Goal: Find contact information: Obtain details needed to contact an individual or organization

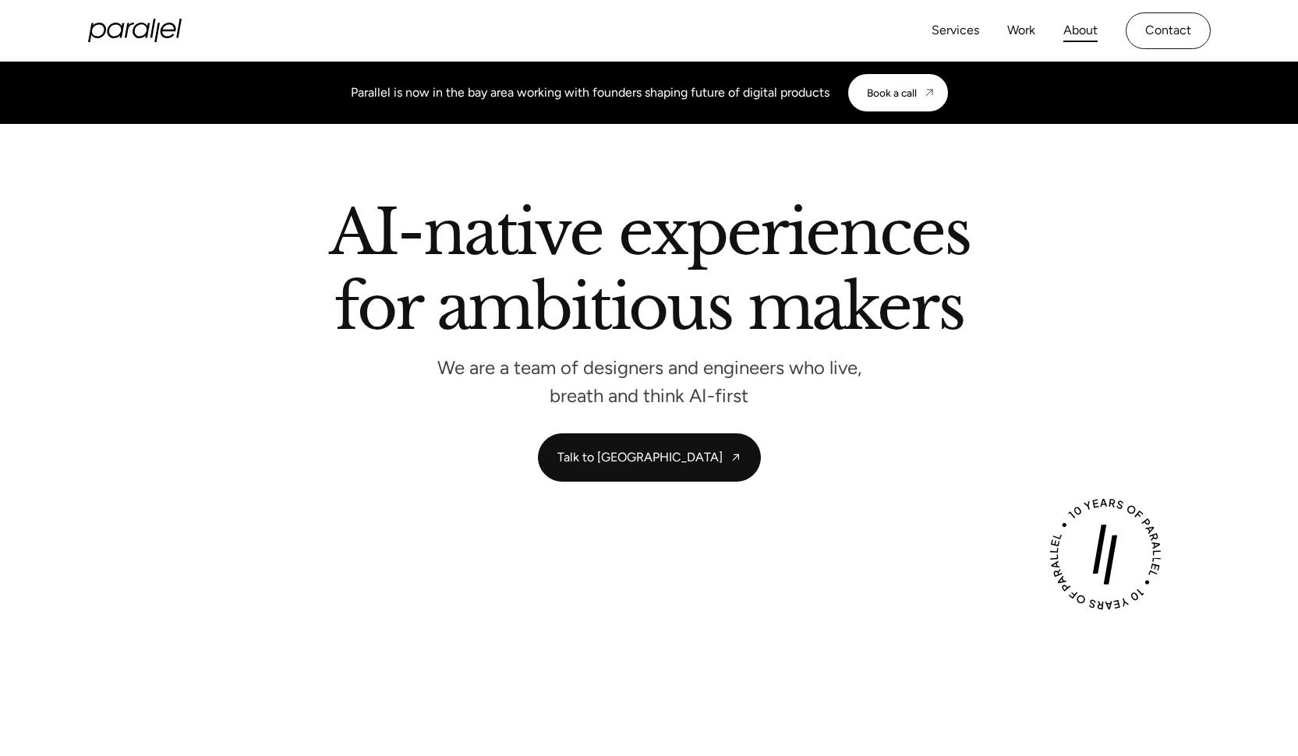
click at [1092, 31] on link "About" at bounding box center [1081, 30] width 34 height 23
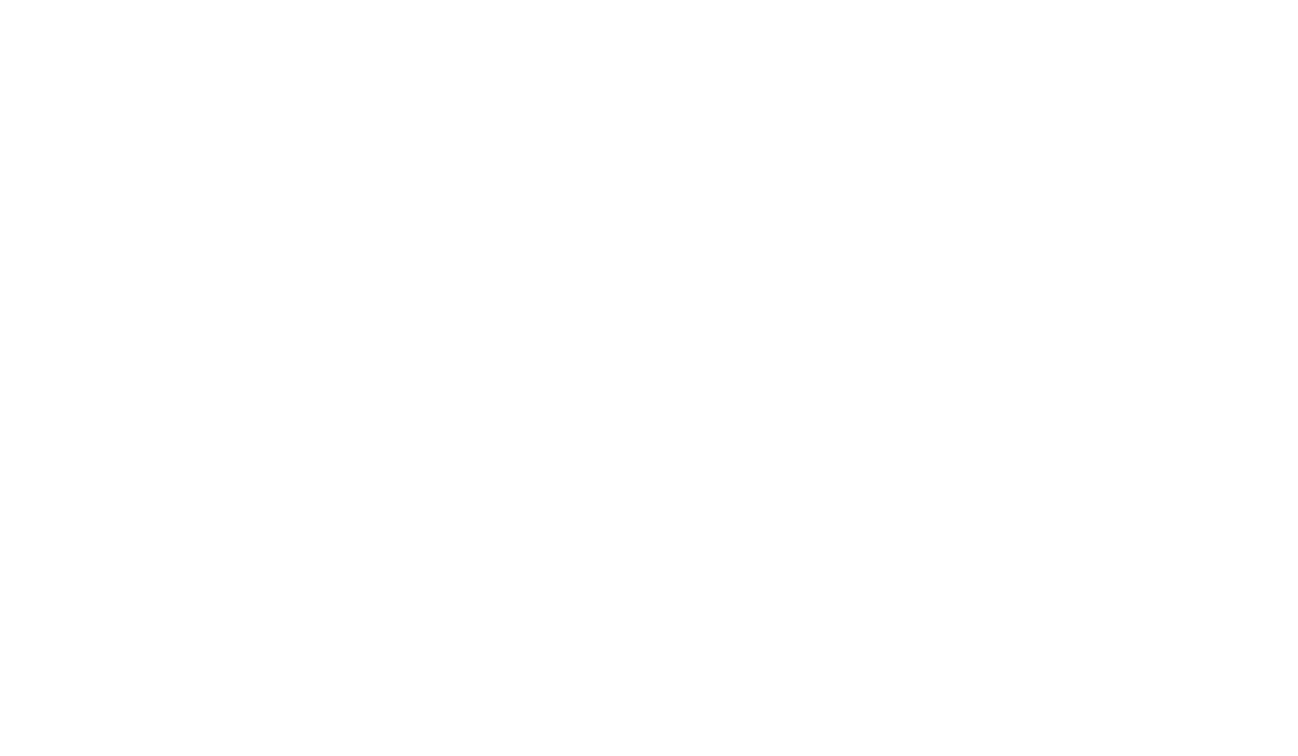
click at [1171, 41] on html "Services Work About Careers Contact LinkedIn Twitter (X) Better products for a …" at bounding box center [649, 378] width 1298 height 756
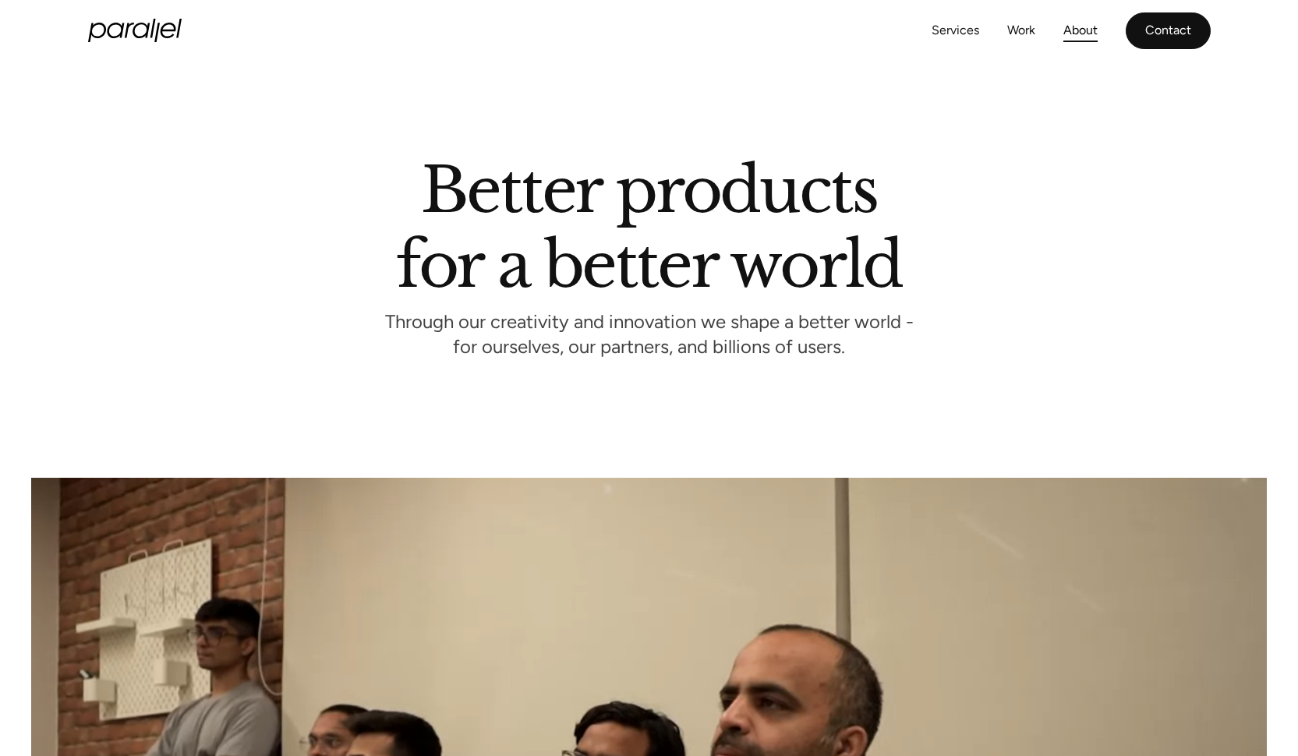
click at [1136, 24] on link "Contact" at bounding box center [1168, 30] width 85 height 37
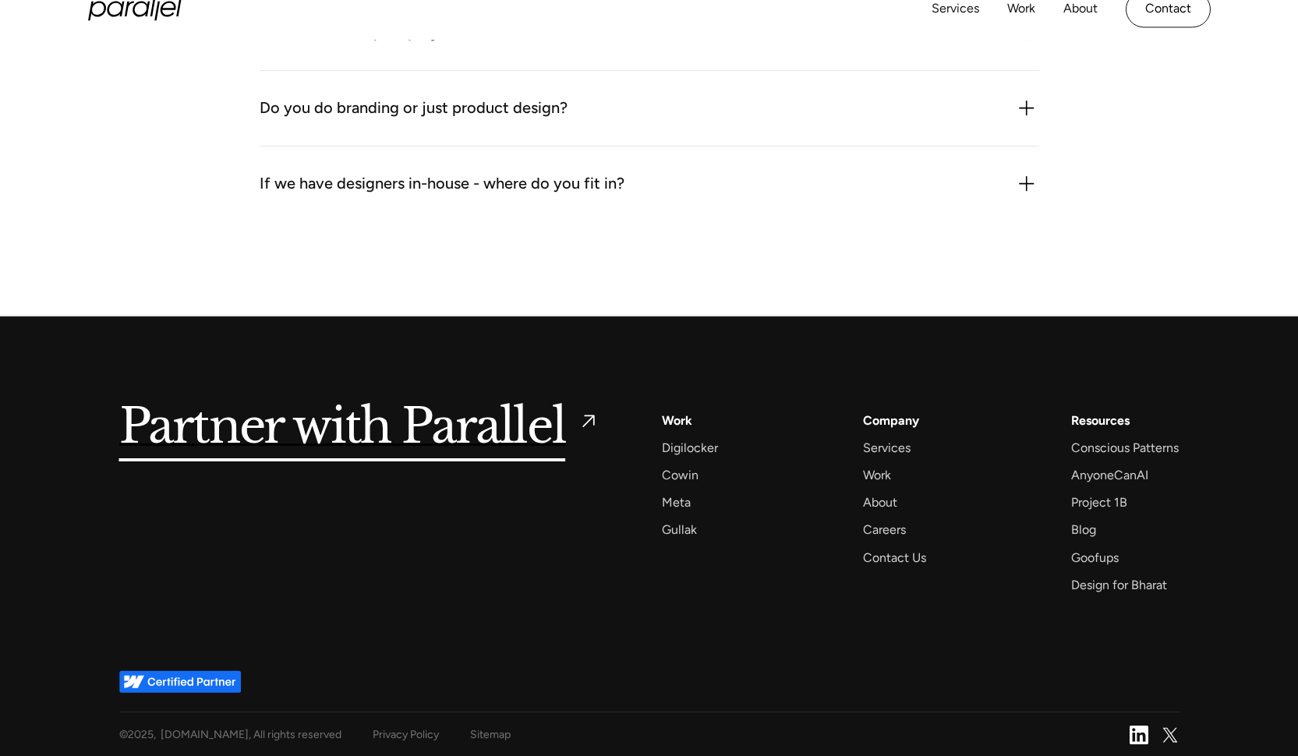
scroll to position [2339, 0]
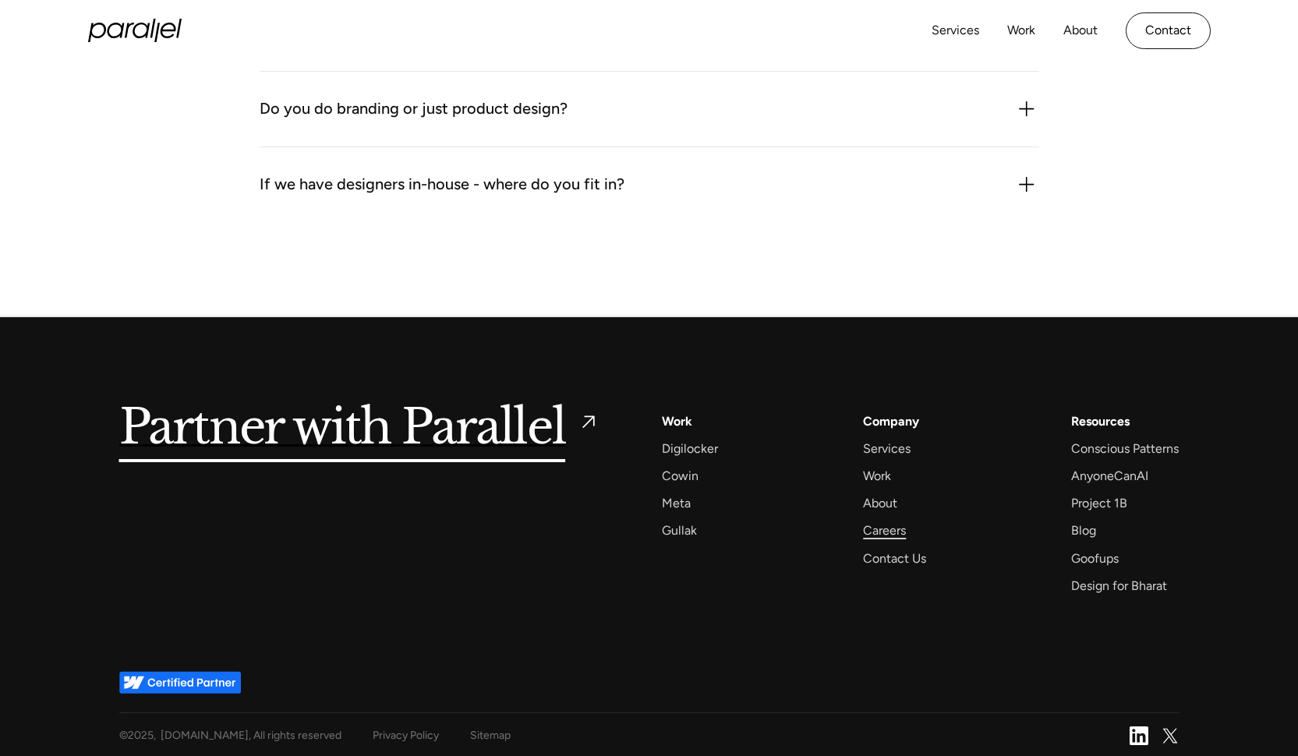
click at [876, 526] on div "Careers" at bounding box center [884, 530] width 43 height 21
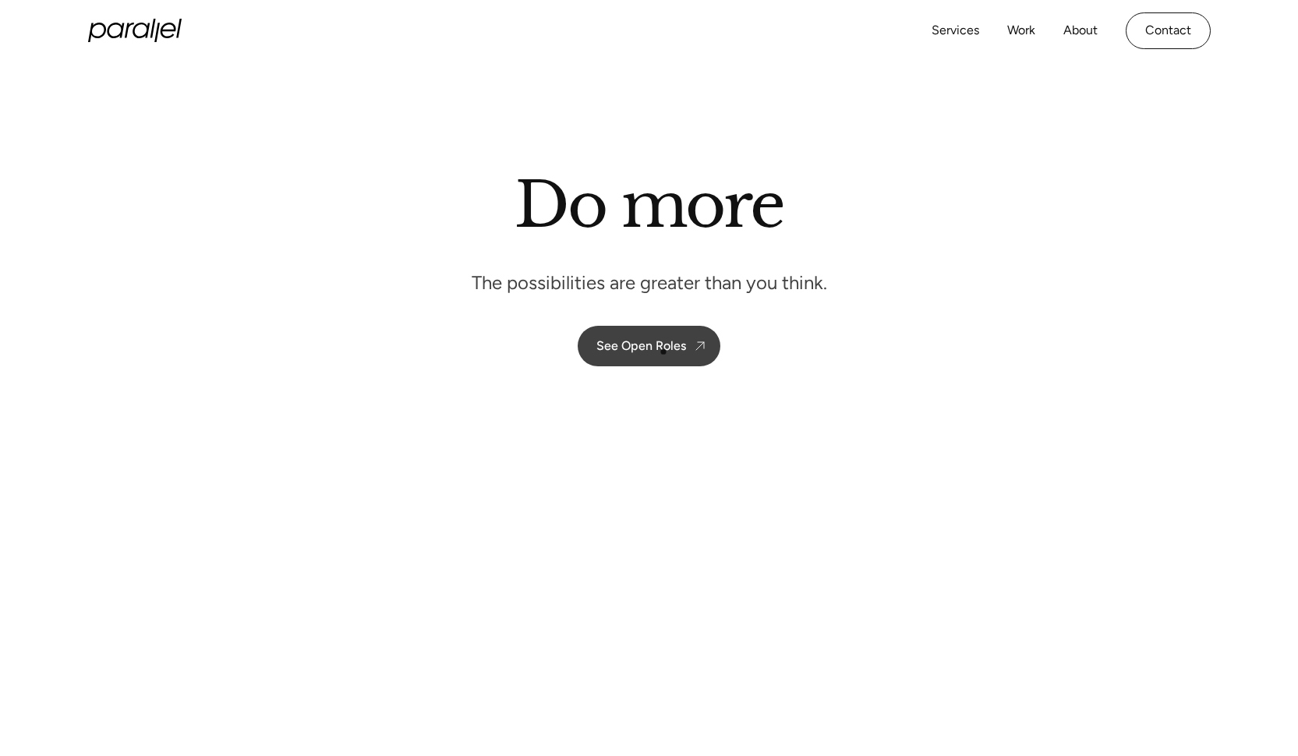
click at [665, 351] on div "See Open Roles" at bounding box center [641, 345] width 90 height 15
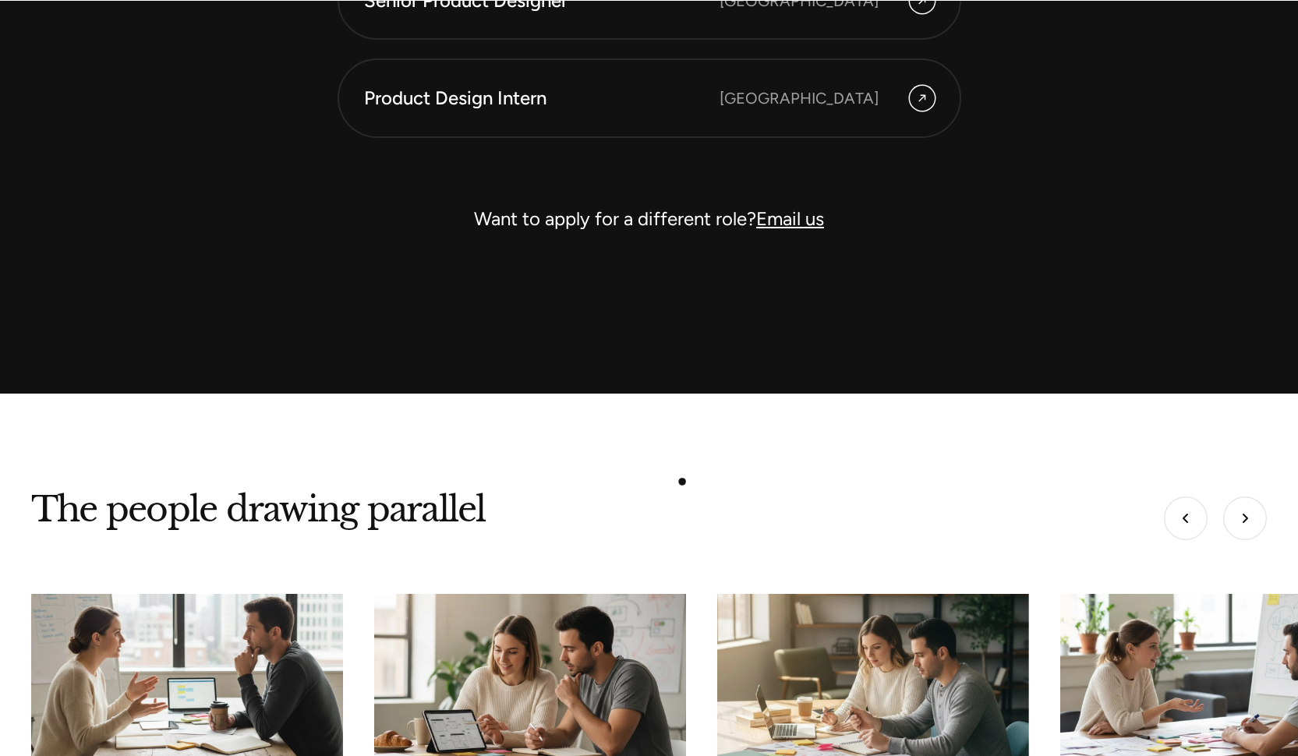
scroll to position [4796, 0]
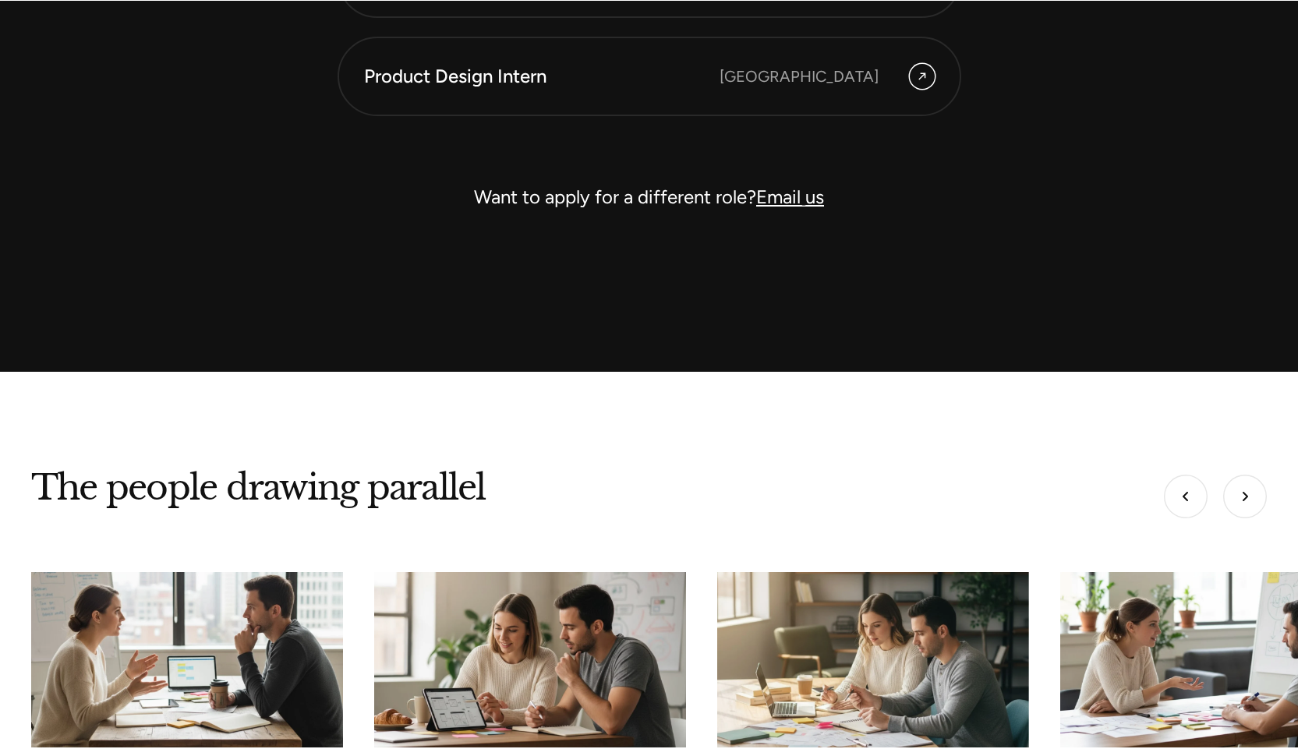
click at [804, 203] on link "Email us" at bounding box center [790, 197] width 68 height 23
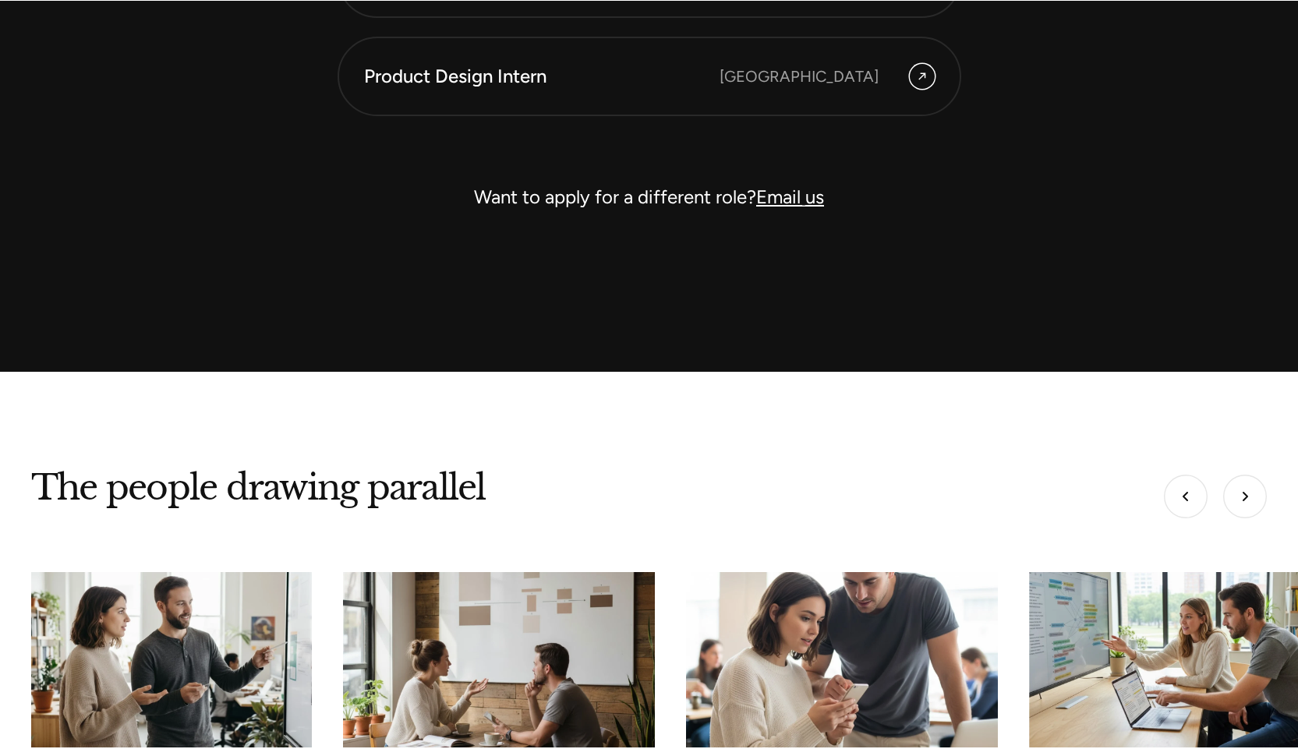
scroll to position [3776, 0]
